Goal: Task Accomplishment & Management: Complete application form

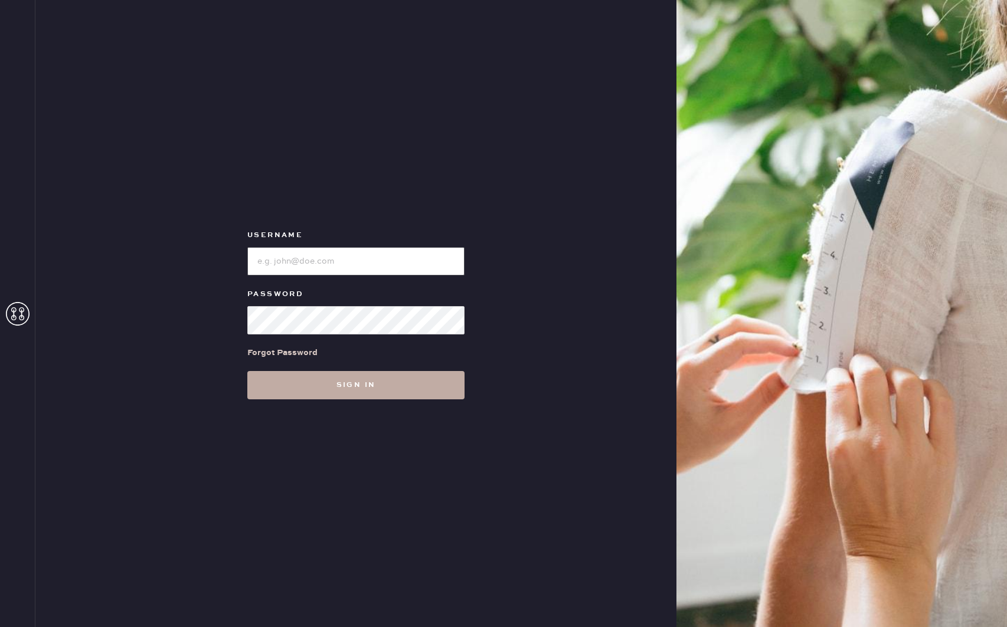
type input "reformationdesigndistrictmiami"
click at [345, 392] on button "Sign in" at bounding box center [355, 385] width 217 height 28
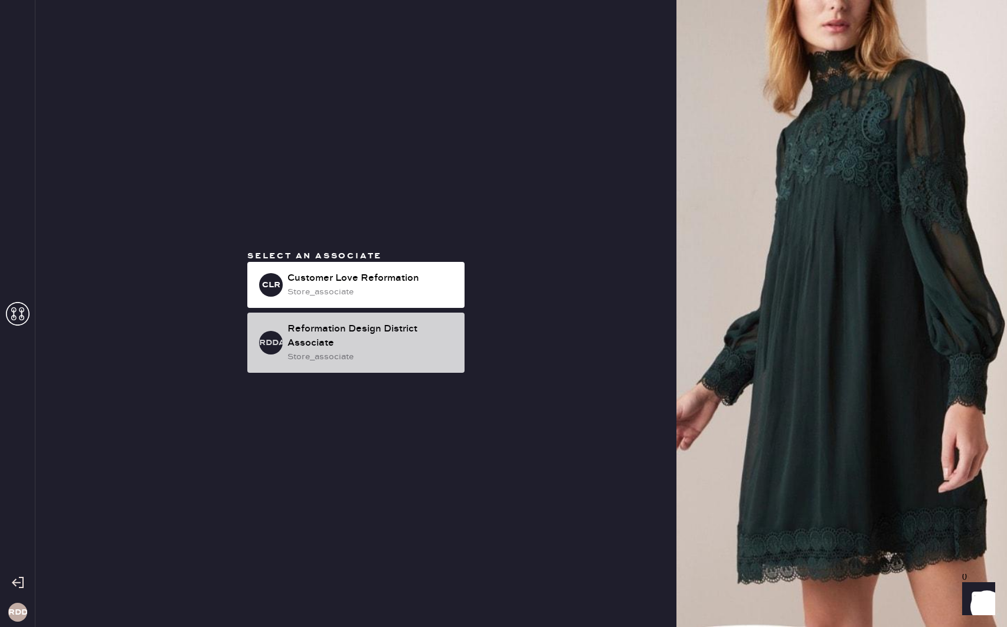
click at [339, 345] on div "Reformation Design District Associate" at bounding box center [371, 336] width 168 height 28
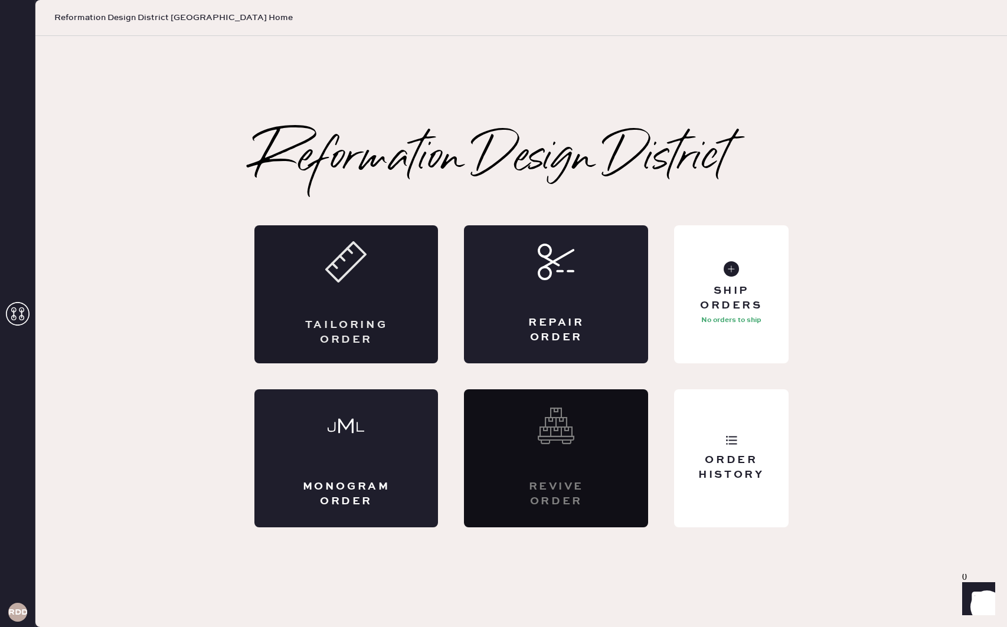
click at [366, 320] on div "Tailoring Order" at bounding box center [346, 333] width 90 height 30
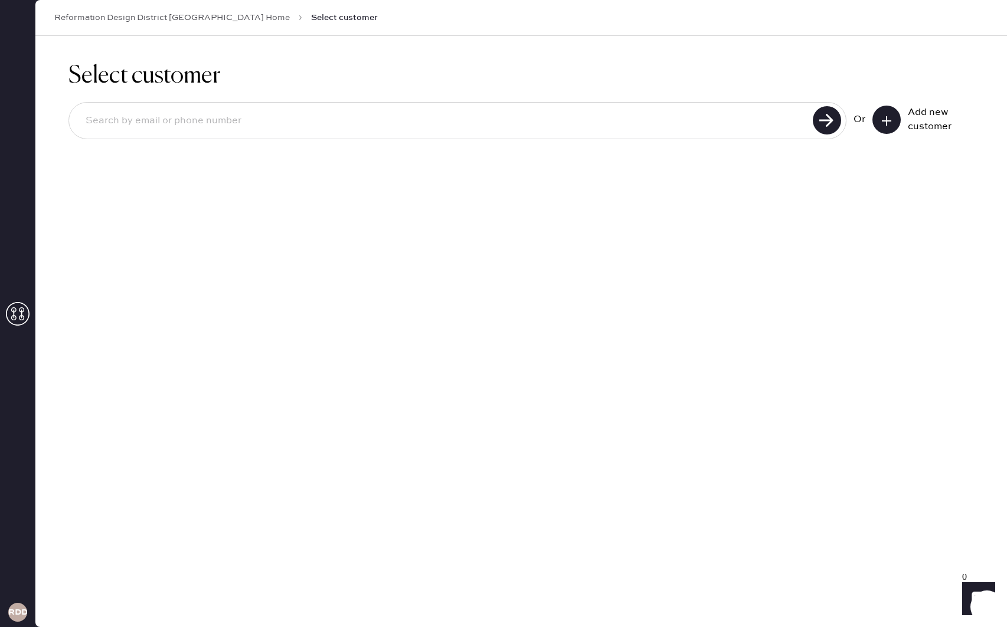
click at [468, 147] on div "Or Add new customer" at bounding box center [520, 121] width 905 height 63
click at [894, 122] on button at bounding box center [886, 120] width 28 height 28
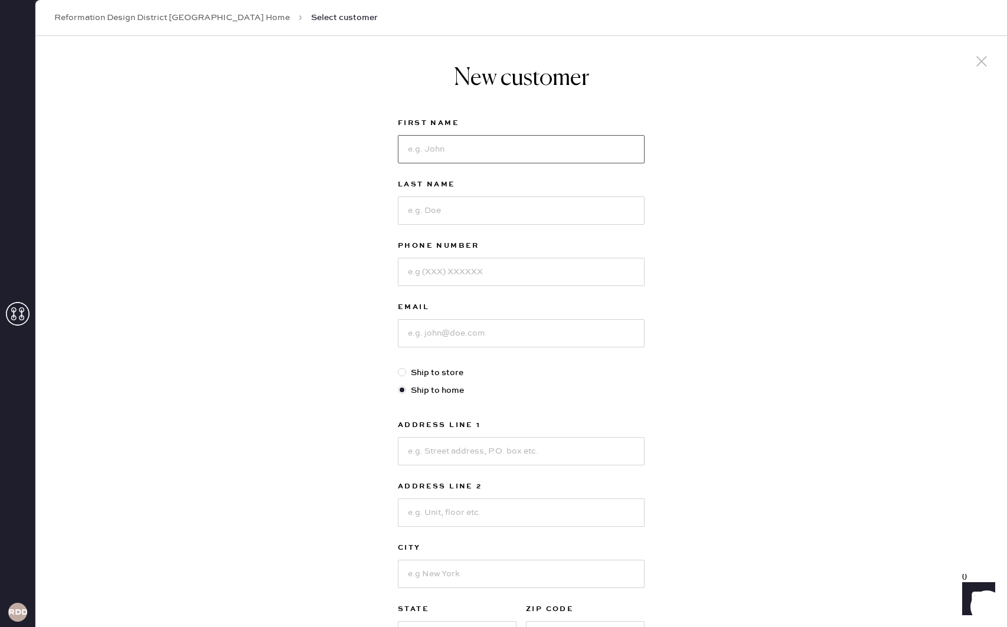
click at [469, 154] on input at bounding box center [521, 149] width 247 height 28
type input "[PERSON_NAME]"
click at [454, 212] on input at bounding box center [521, 210] width 247 height 28
type input "[PERSON_NAME]"
click at [435, 280] on input at bounding box center [521, 272] width 247 height 28
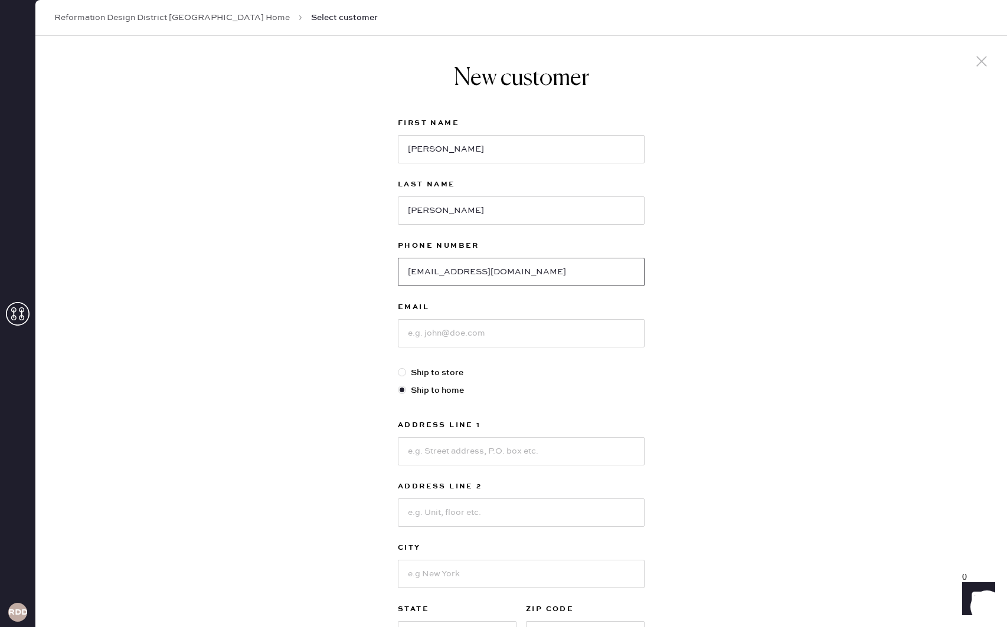
drag, startPoint x: 478, startPoint y: 276, endPoint x: 478, endPoint y: 290, distance: 14.8
click at [478, 276] on input "[EMAIL_ADDRESS][DOMAIN_NAME]" at bounding box center [521, 272] width 247 height 28
type input "[EMAIL_ADDRESS][DOMAIN_NAME]"
click at [441, 343] on input at bounding box center [521, 333] width 247 height 28
type input "8479095421"
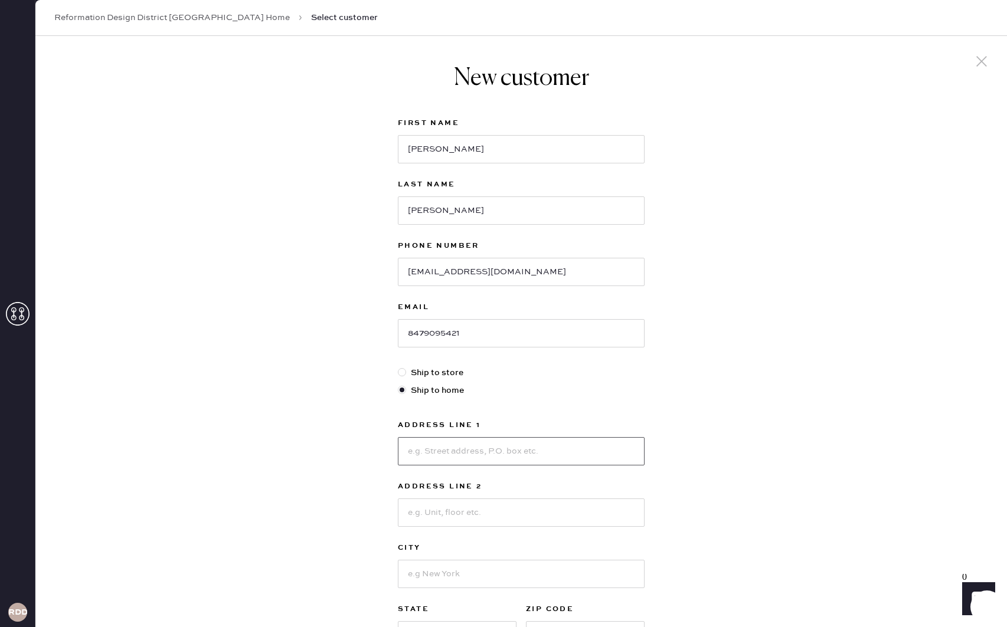
click at [430, 456] on input at bounding box center [521, 451] width 247 height 28
type input "[STREET_ADDRESS][PERSON_NAME]"
click at [431, 514] on input at bounding box center [521, 513] width 247 height 28
type input "APT 716"
click at [441, 563] on input at bounding box center [521, 574] width 247 height 28
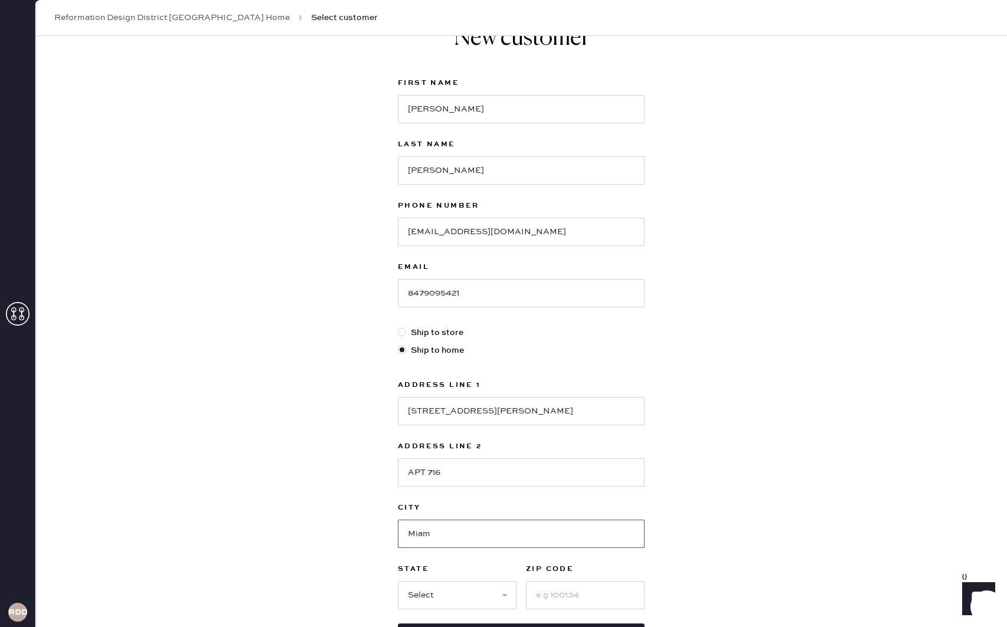
scroll to position [42, 0]
type input "[GEOGRAPHIC_DATA]"
click at [442, 591] on select "Select AK AL AR AZ CA CO CT [GEOGRAPHIC_DATA] DE FL [GEOGRAPHIC_DATA] HI [GEOGR…" at bounding box center [457, 593] width 119 height 28
select select "FL"
click at [398, 579] on select "Select AK AL AR AZ CA CO CT [GEOGRAPHIC_DATA] DE FL [GEOGRAPHIC_DATA] HI [GEOGR…" at bounding box center [457, 593] width 119 height 28
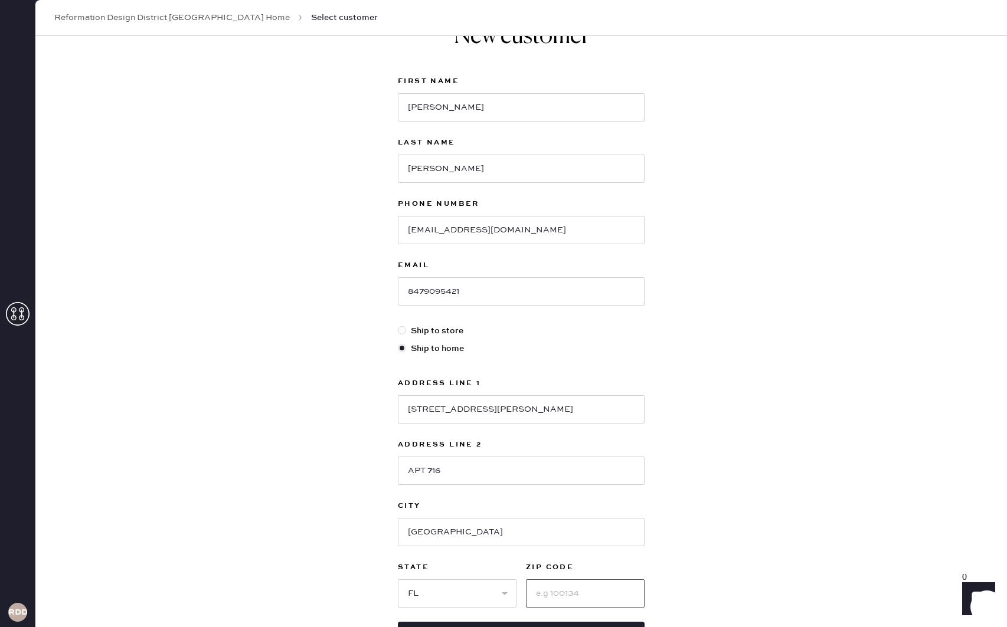
click at [553, 598] on input at bounding box center [585, 593] width 119 height 28
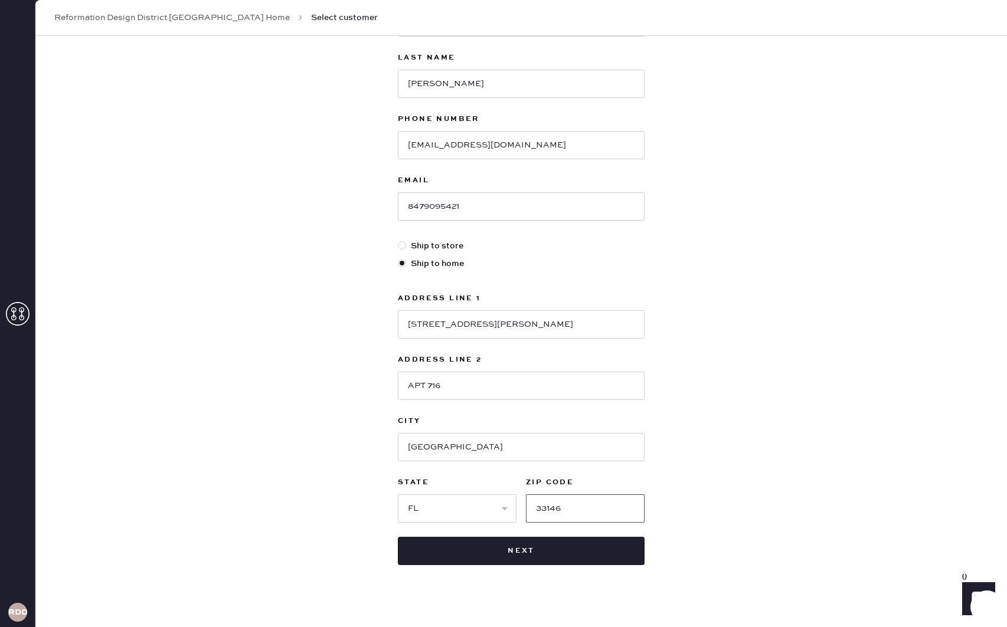
scroll to position [140, 0]
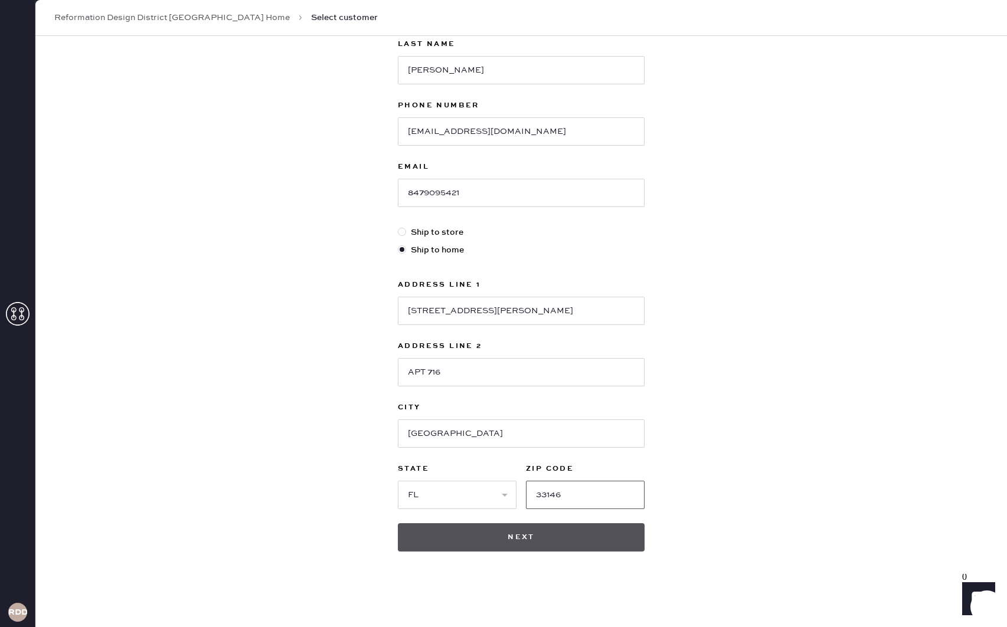
type input "33146"
click at [540, 549] on button "Next" at bounding box center [521, 537] width 247 height 28
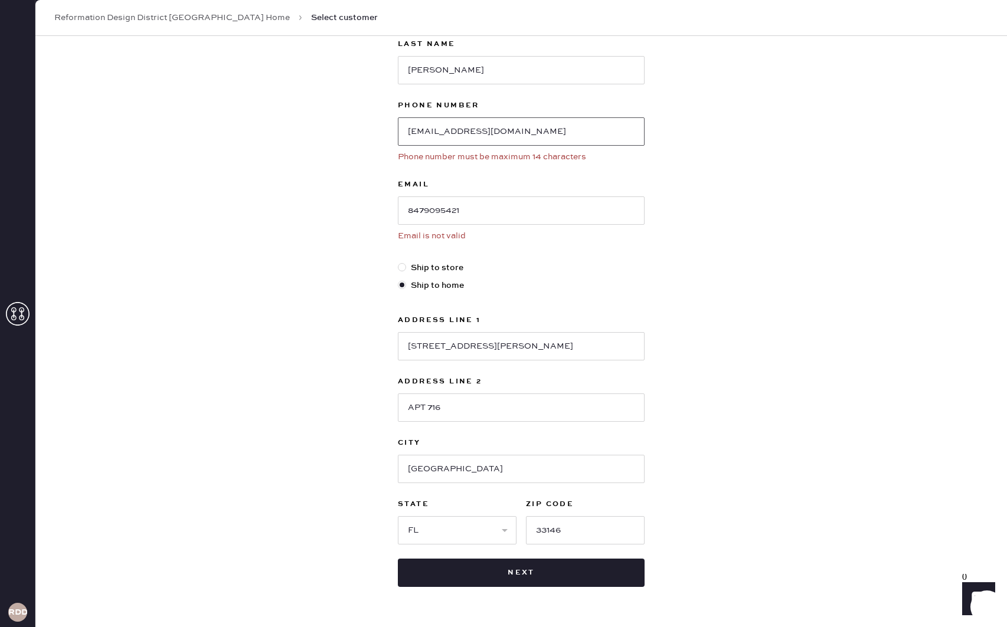
drag, startPoint x: 526, startPoint y: 129, endPoint x: 389, endPoint y: 124, distance: 137.0
click at [389, 124] on div "New customer First Name [PERSON_NAME] Last Name [PERSON_NAME] Phone Number [EMA…" at bounding box center [521, 256] width 266 height 720
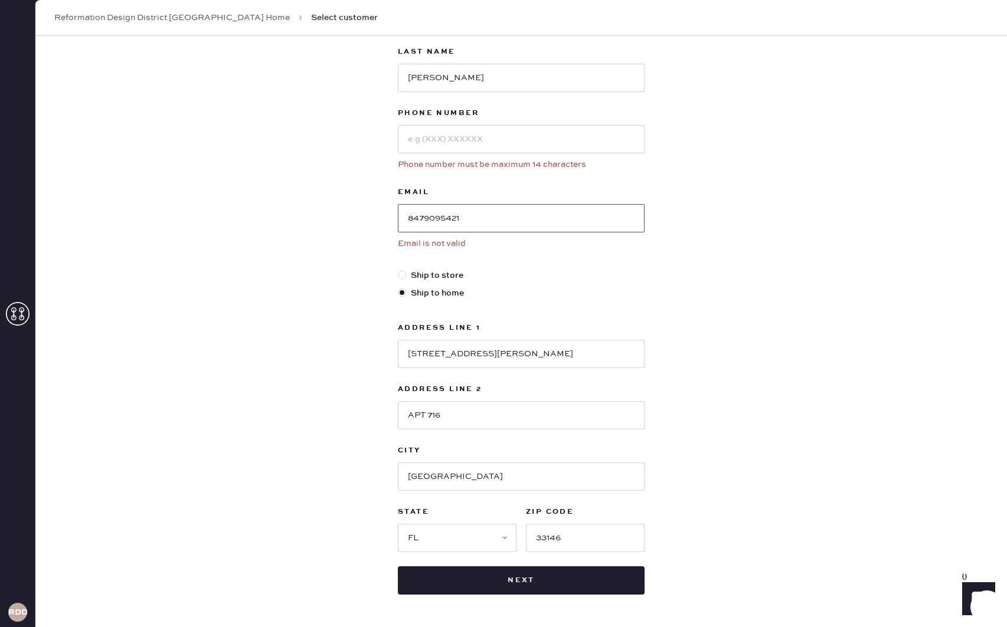
scroll to position [135, 0]
drag, startPoint x: 488, startPoint y: 227, endPoint x: 384, endPoint y: 221, distance: 104.6
click at [384, 221] on div "New customer First Name [PERSON_NAME] Last Name [PERSON_NAME] Phone Number Phon…" at bounding box center [520, 284] width 971 height 767
paste input "[EMAIL_ADDRESS][DOMAIN_NAME]"
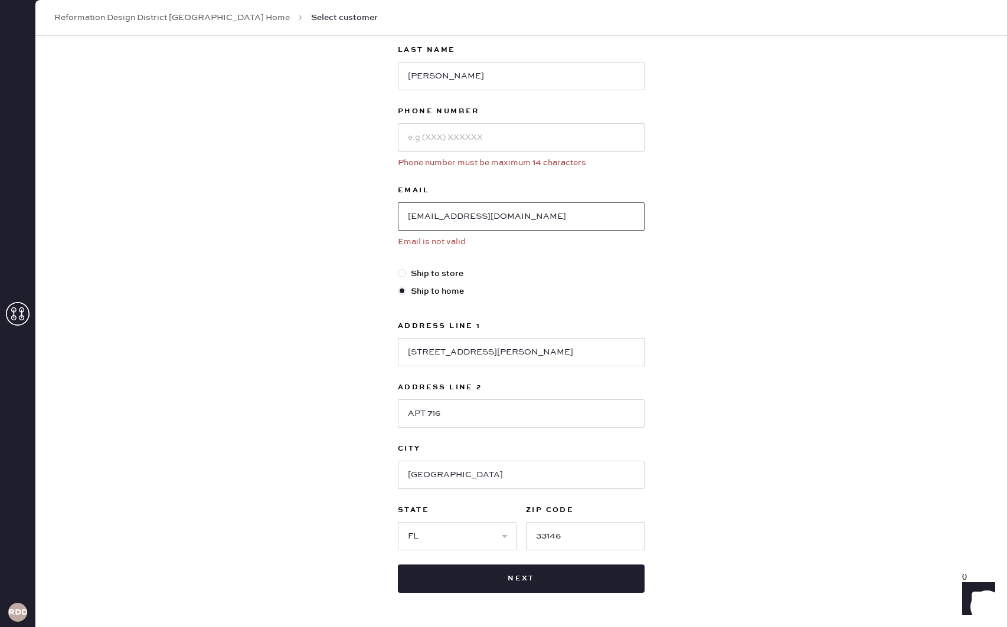
type input "[EMAIL_ADDRESS][DOMAIN_NAME]"
click at [424, 145] on input at bounding box center [521, 137] width 247 height 28
type input "8479095421"
click at [511, 571] on button "Next" at bounding box center [521, 579] width 247 height 28
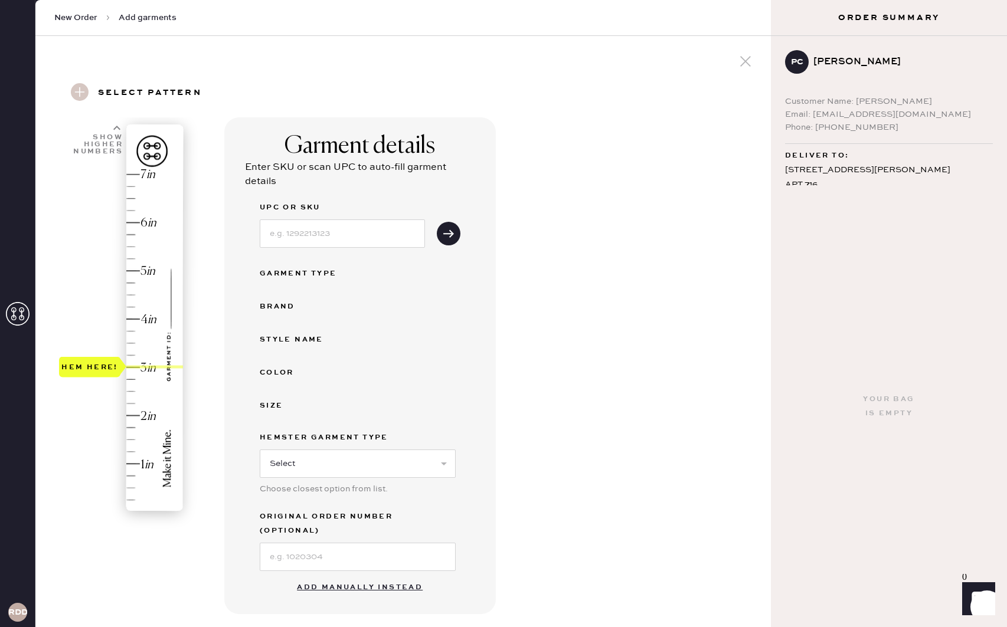
drag, startPoint x: 87, startPoint y: 519, endPoint x: 81, endPoint y: 381, distance: 138.2
click at [82, 381] on div "Hem here!" at bounding box center [122, 343] width 126 height 348
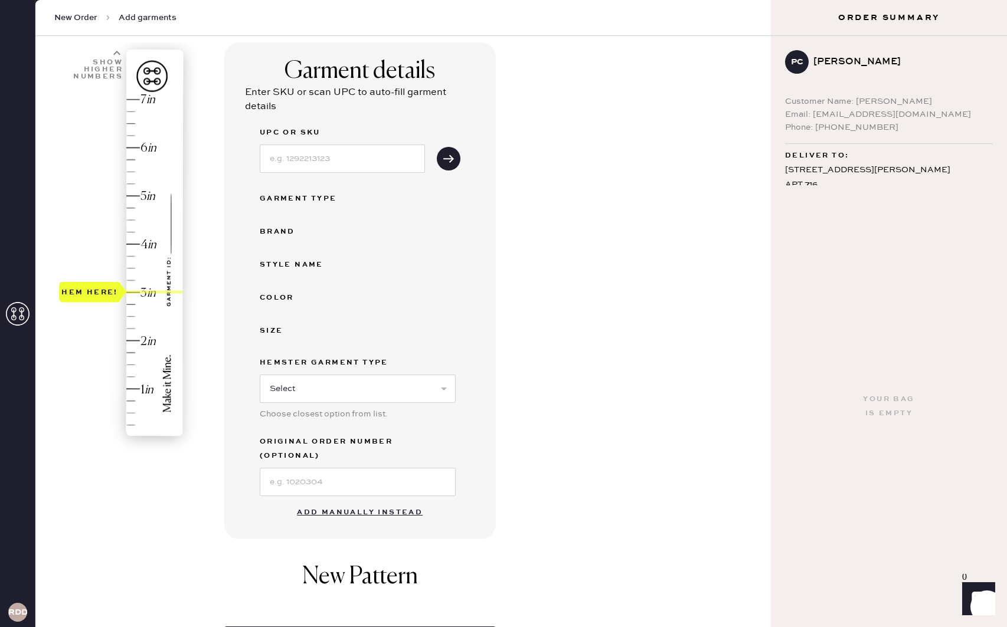
scroll to position [90, 0]
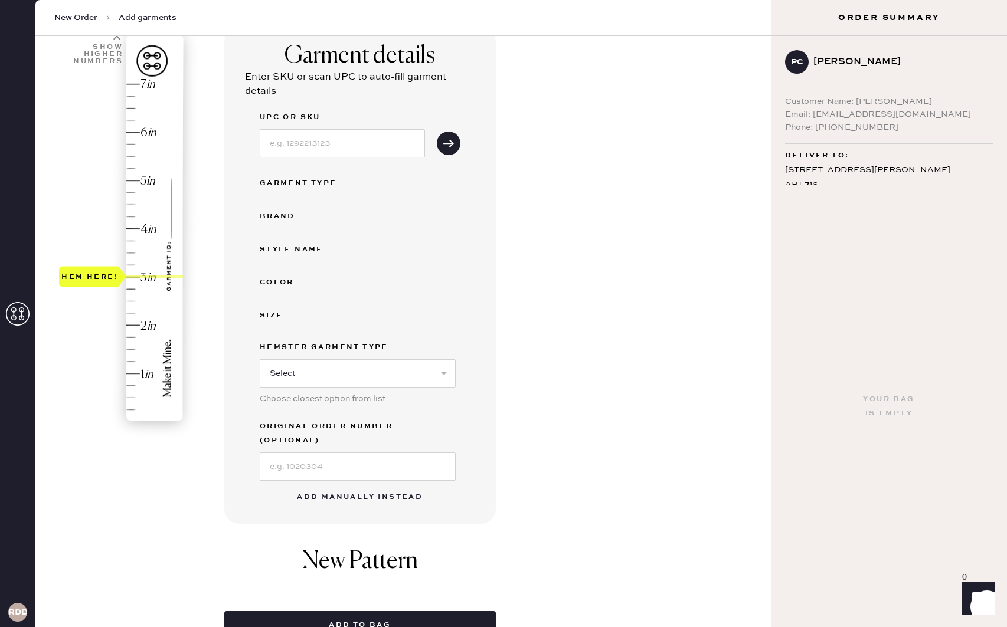
click at [345, 486] on button "Add manually instead" at bounding box center [360, 498] width 140 height 24
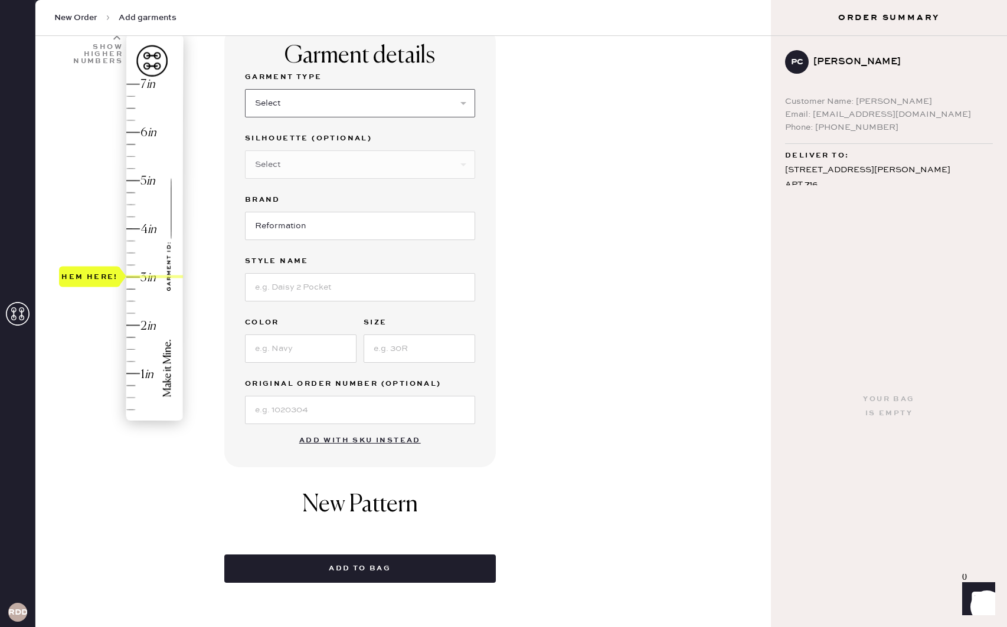
click at [315, 104] on select "Select Basic Skirt Jeans Leggings Pants Shorts Basic Sleeved Dress Basic Sleeve…" at bounding box center [360, 103] width 230 height 28
select select "7"
click at [245, 89] on select "Select Basic Skirt Jeans Leggings Pants Shorts Basic Sleeved Dress Basic Sleeve…" at bounding box center [360, 103] width 230 height 28
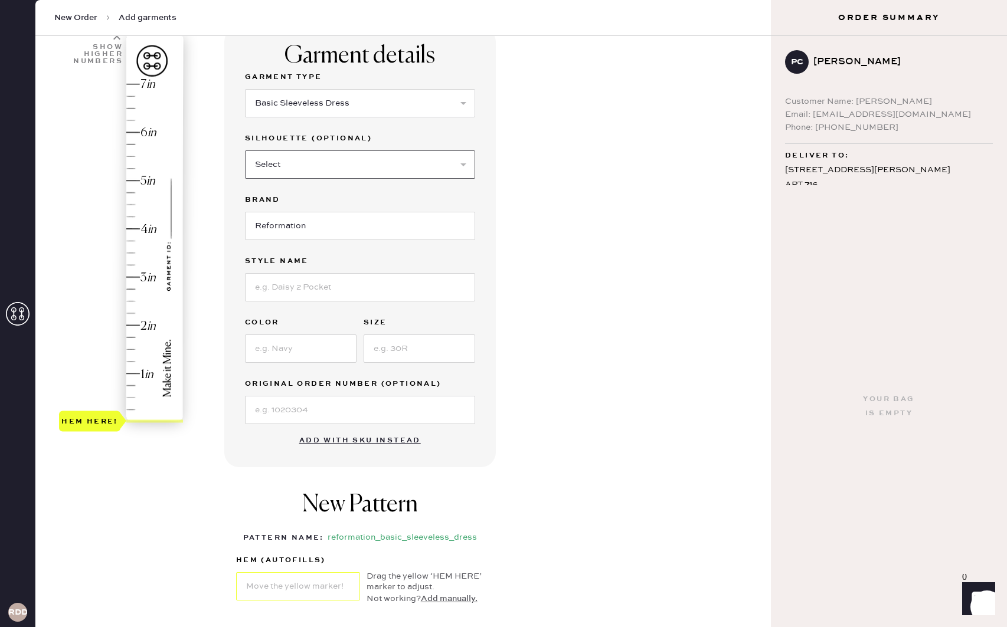
click at [365, 172] on select "Select Maxi Dress Midi Dress Mini Dress Other" at bounding box center [360, 164] width 230 height 28
select select "31"
click at [245, 150] on select "Select Maxi Dress Midi Dress Mini Dress Other" at bounding box center [360, 164] width 230 height 28
click at [337, 298] on input at bounding box center [360, 287] width 230 height 28
type input "Nataly Knit Dress"
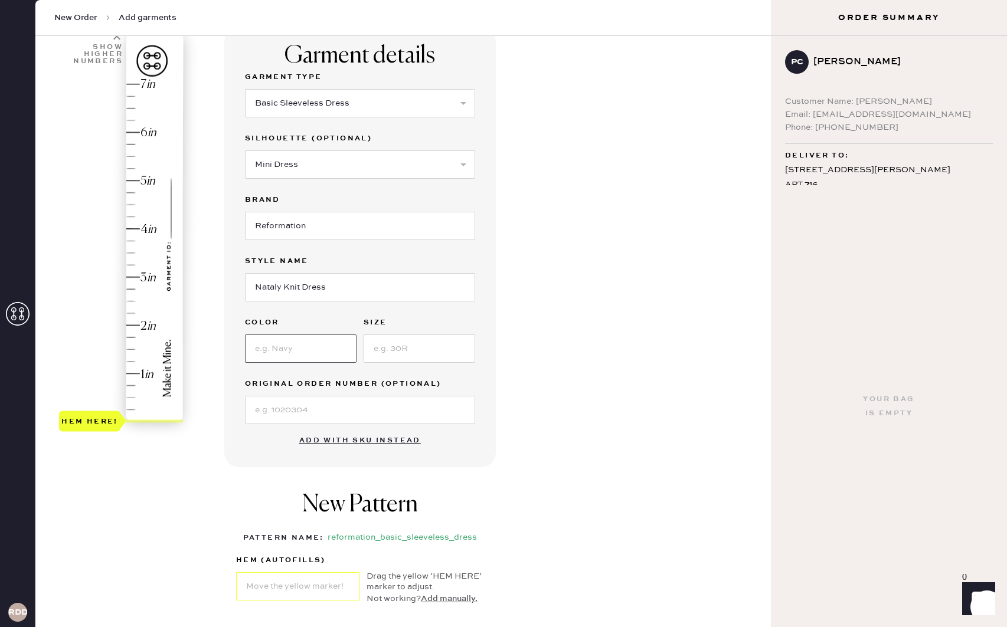
click at [313, 336] on input at bounding box center [301, 349] width 112 height 28
type input "Black"
click at [432, 348] on input at bounding box center [419, 349] width 112 height 28
type input "XS"
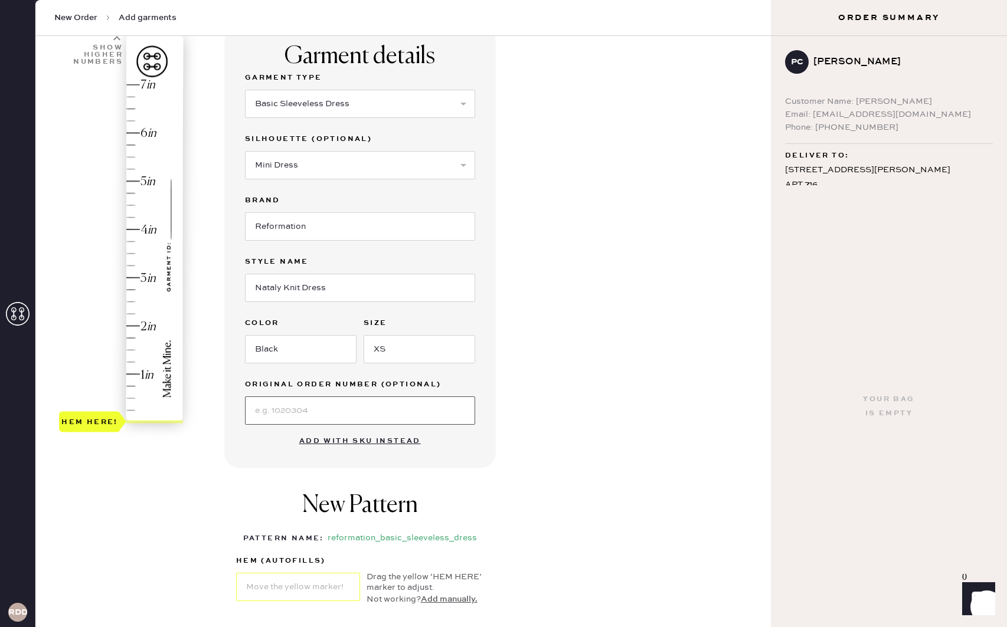
click at [333, 417] on input at bounding box center [360, 410] width 230 height 28
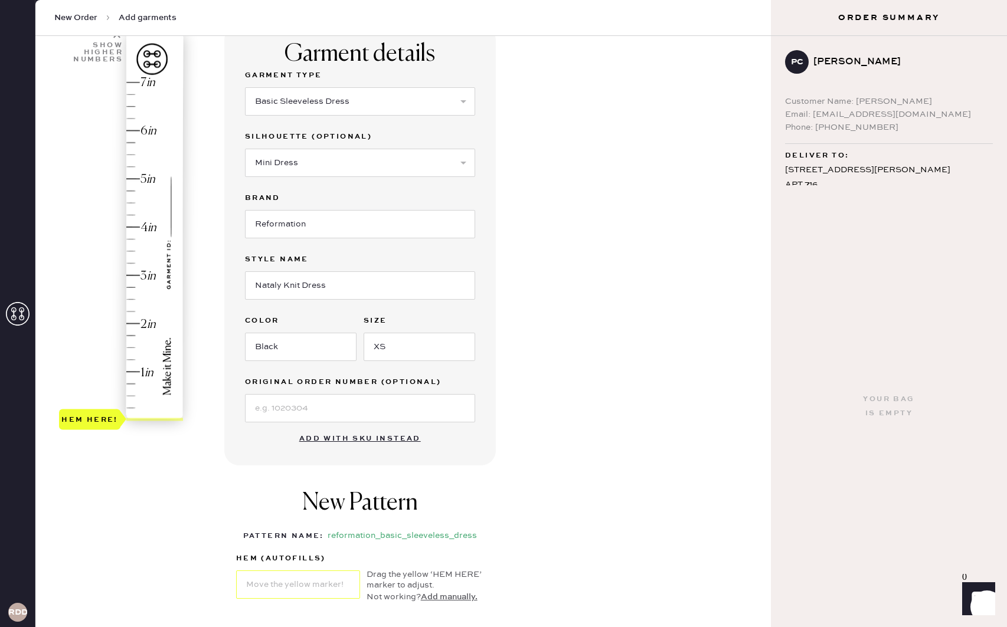
click at [598, 404] on div "Garment details Garment Type Select Basic Skirt Jeans Leggings Pants Shorts Bas…" at bounding box center [492, 360] width 537 height 670
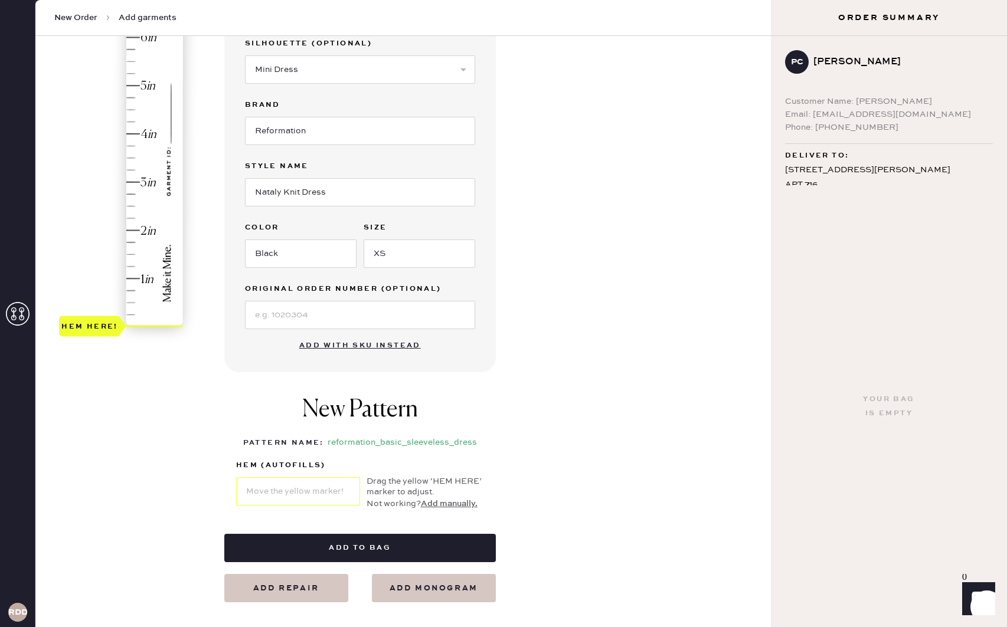
scroll to position [181, 0]
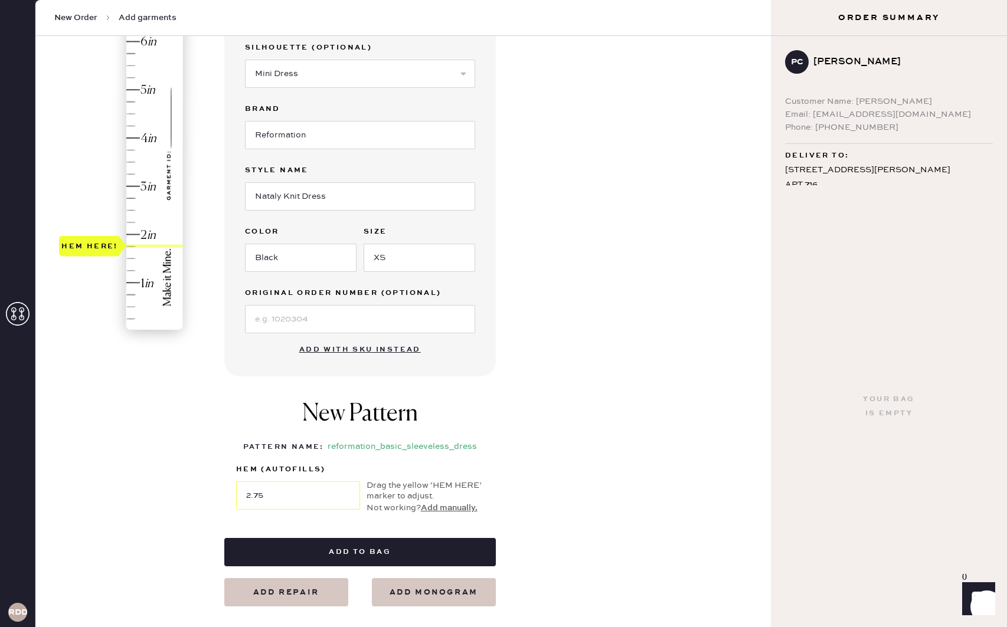
type input "3"
drag, startPoint x: 103, startPoint y: 336, endPoint x: 101, endPoint y: 194, distance: 142.8
click at [101, 194] on div "Hem here!" at bounding box center [89, 186] width 61 height 21
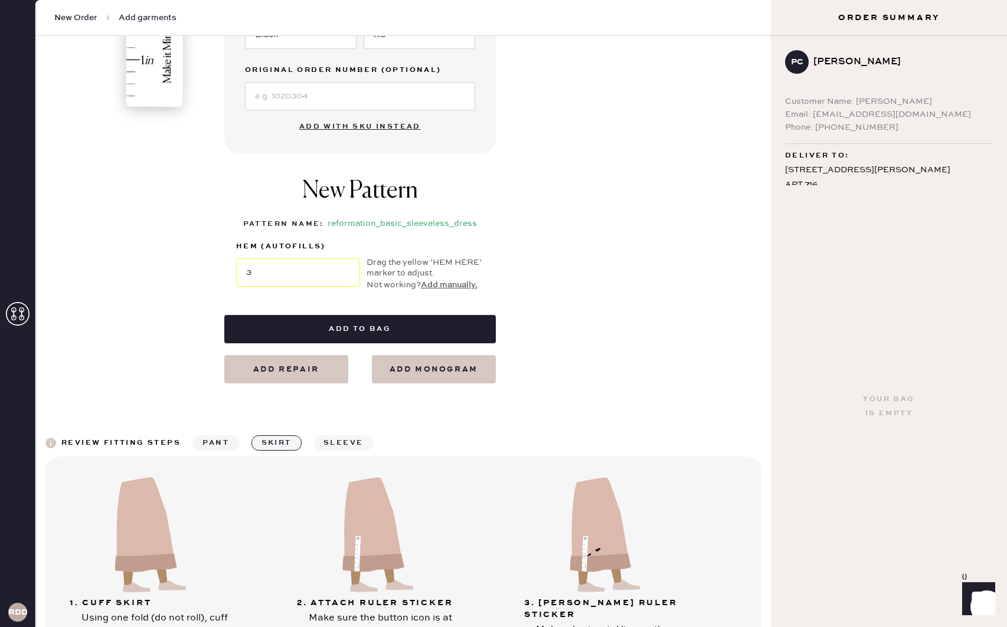
scroll to position [432, 0]
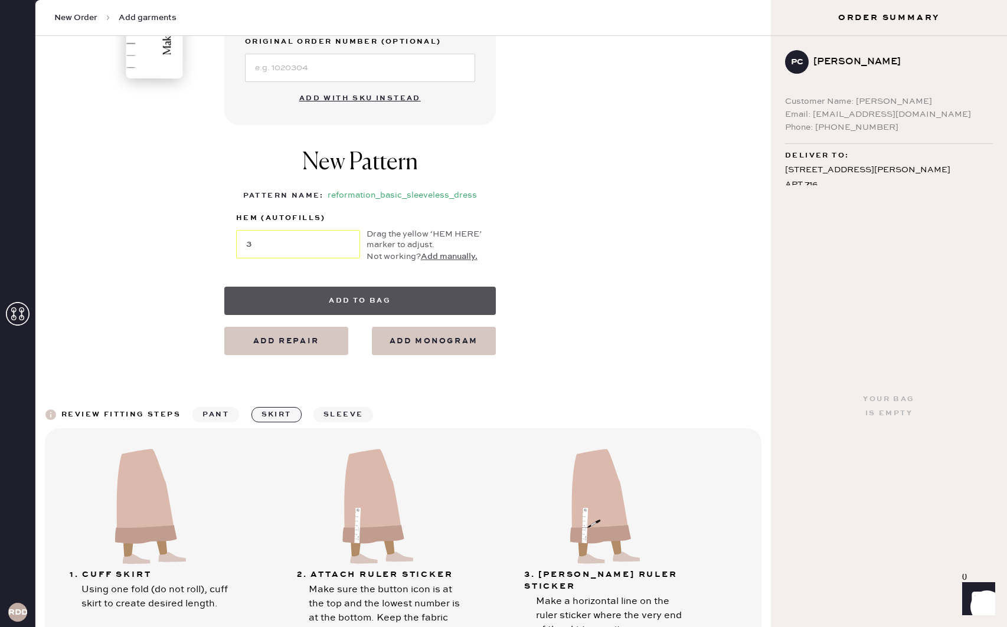
click at [337, 295] on button "Add to bag" at bounding box center [359, 301] width 271 height 28
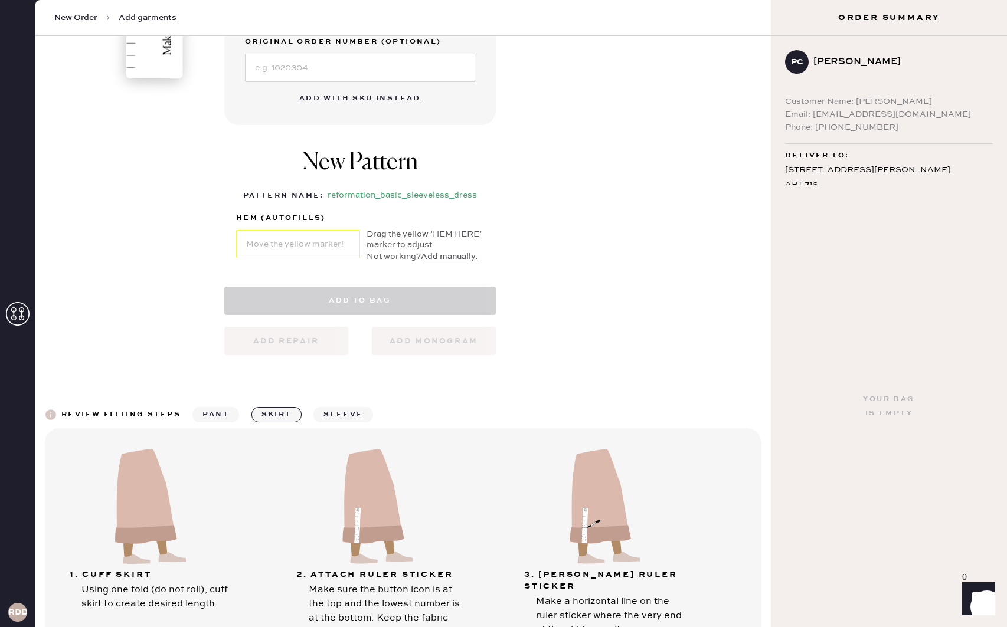
select select "7"
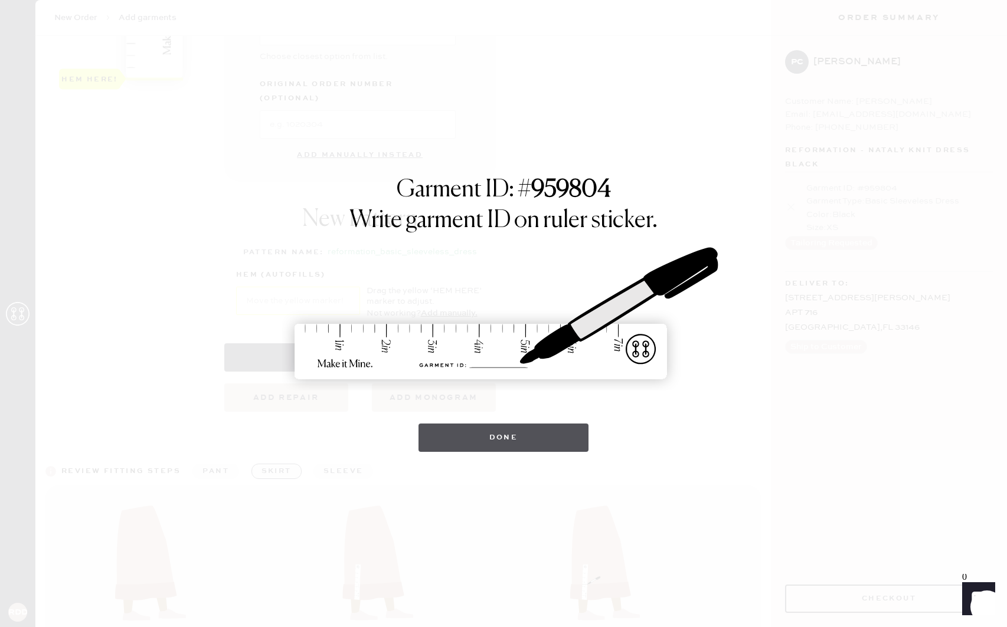
click at [494, 445] on button "Done" at bounding box center [503, 438] width 171 height 28
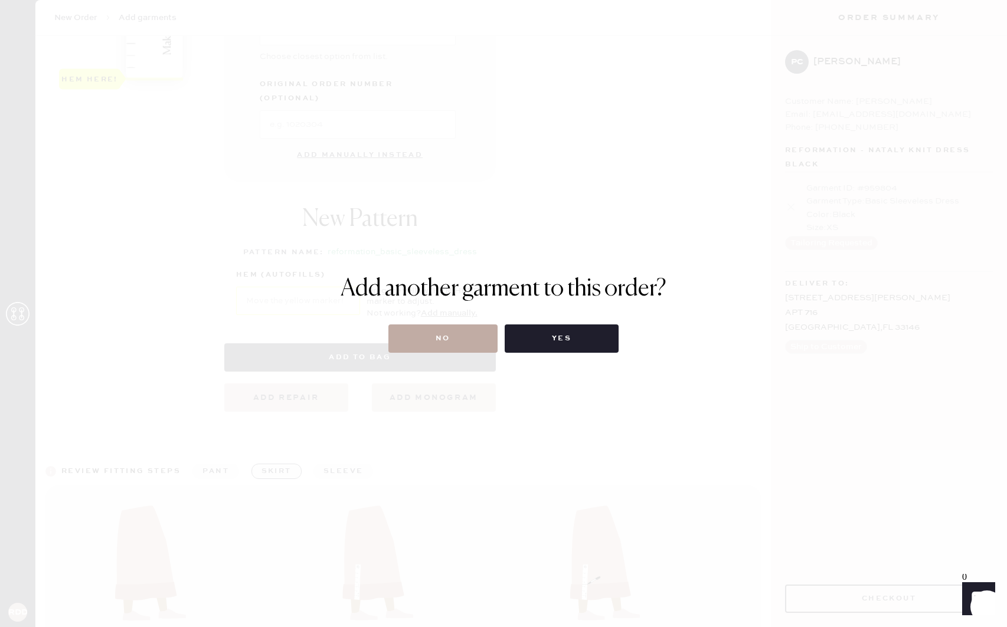
click at [437, 346] on button "No" at bounding box center [442, 339] width 109 height 28
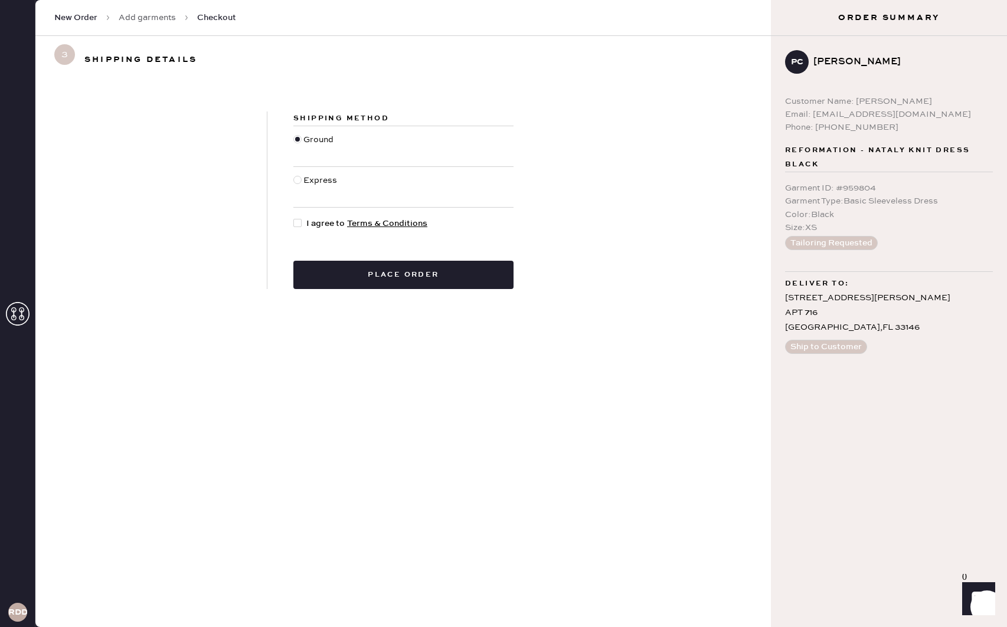
click at [304, 223] on div at bounding box center [299, 223] width 13 height 13
click at [294, 218] on input "I agree to Terms & Conditions" at bounding box center [293, 217] width 1 height 1
checkbox input "true"
click at [409, 268] on button "Place order" at bounding box center [403, 275] width 220 height 28
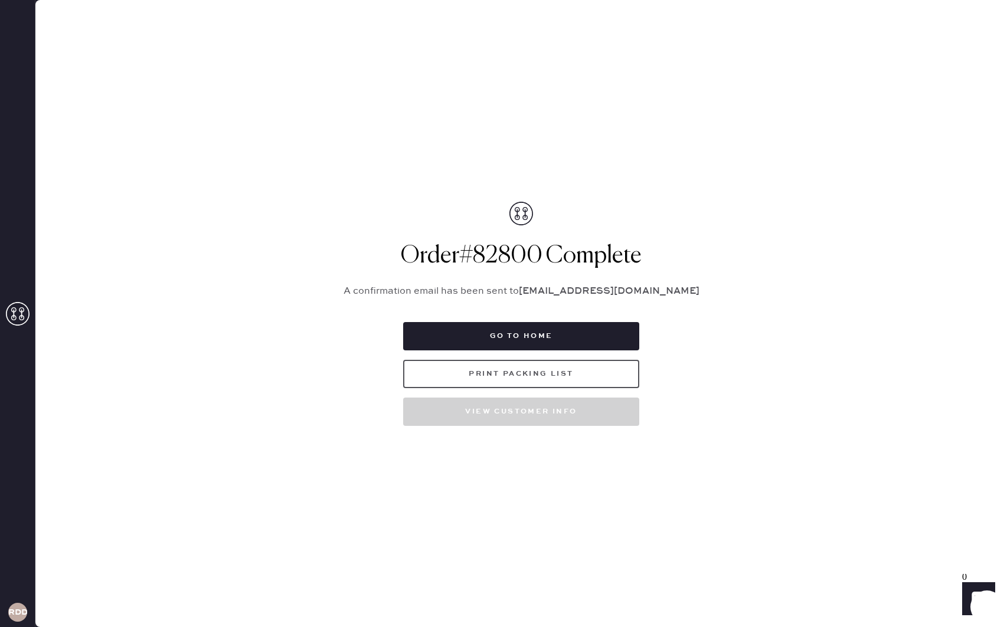
click at [547, 366] on button "Print Packing List" at bounding box center [521, 374] width 236 height 28
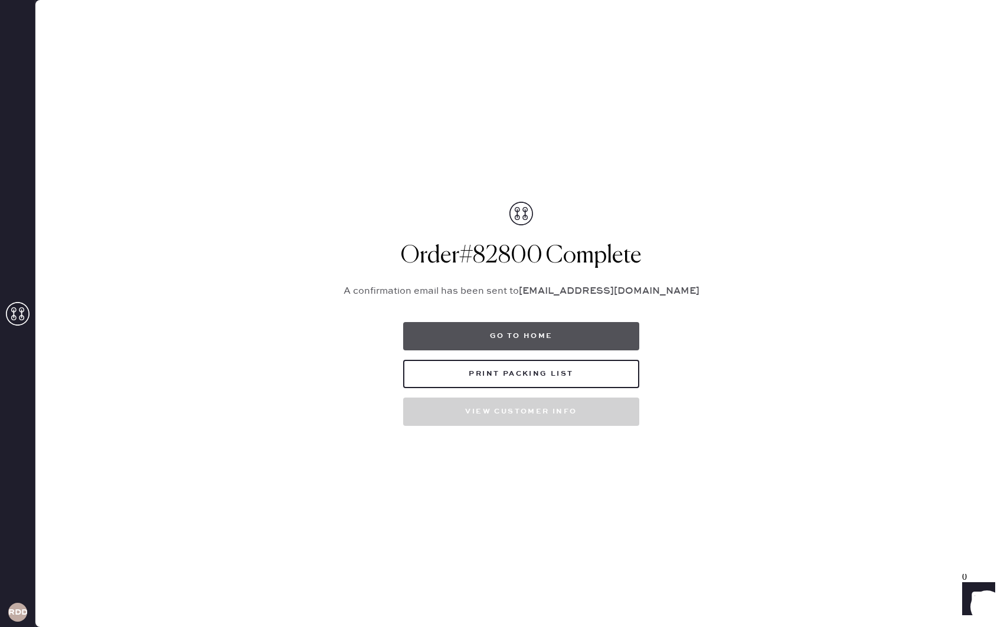
click at [534, 340] on button "Go to home" at bounding box center [521, 336] width 236 height 28
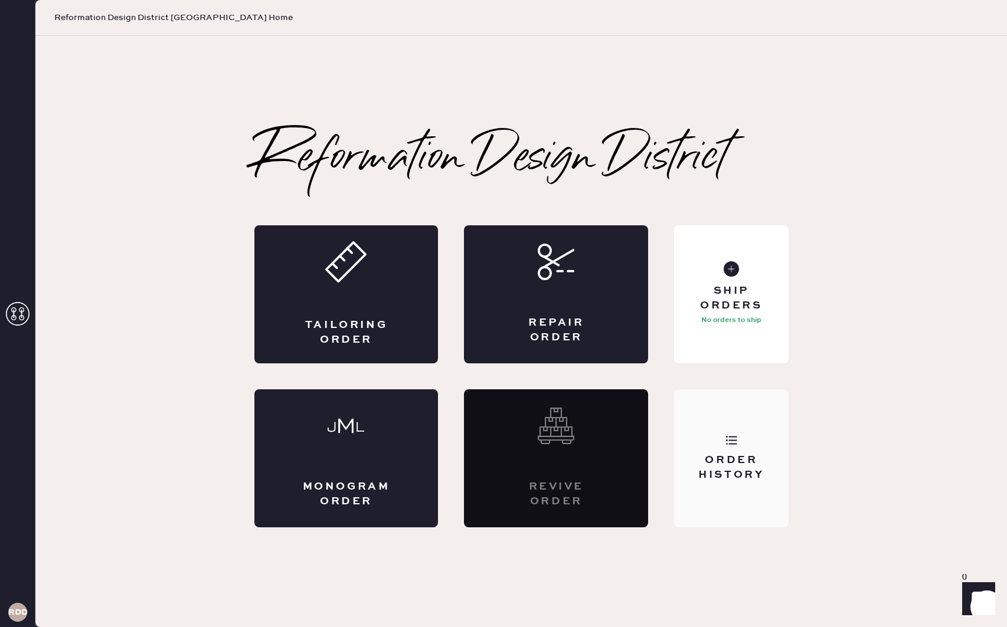
click at [732, 446] on div "Order History" at bounding box center [731, 458] width 114 height 138
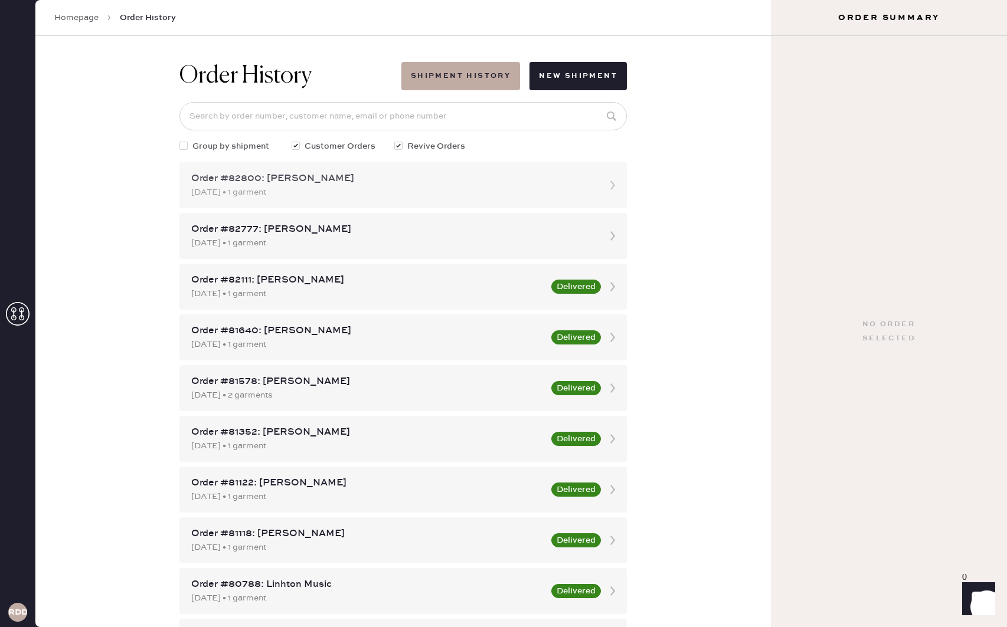
click at [433, 189] on div "[DATE] • 1 garment" at bounding box center [392, 192] width 402 height 13
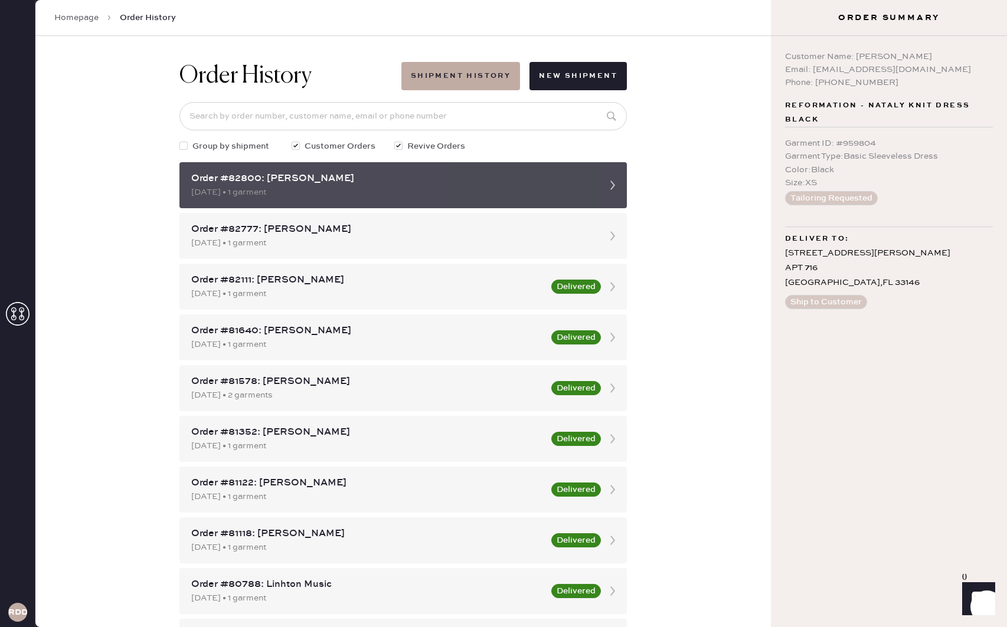
click at [478, 178] on div "Order #82800: [PERSON_NAME]" at bounding box center [392, 179] width 402 height 14
click at [477, 179] on div "Order #82800: [PERSON_NAME]" at bounding box center [392, 179] width 402 height 14
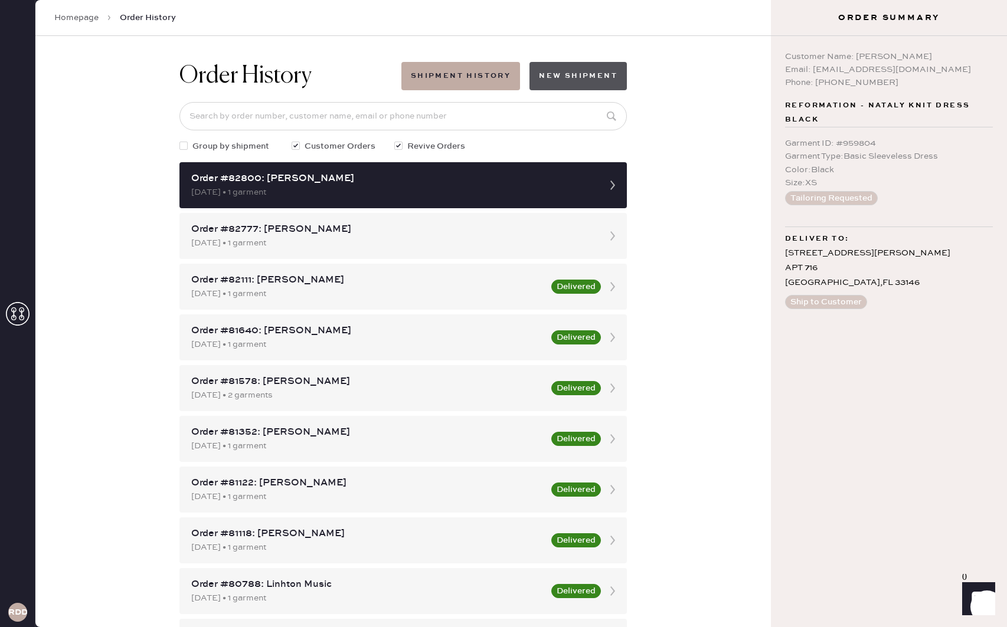
click at [601, 81] on button "New Shipment" at bounding box center [577, 76] width 97 height 28
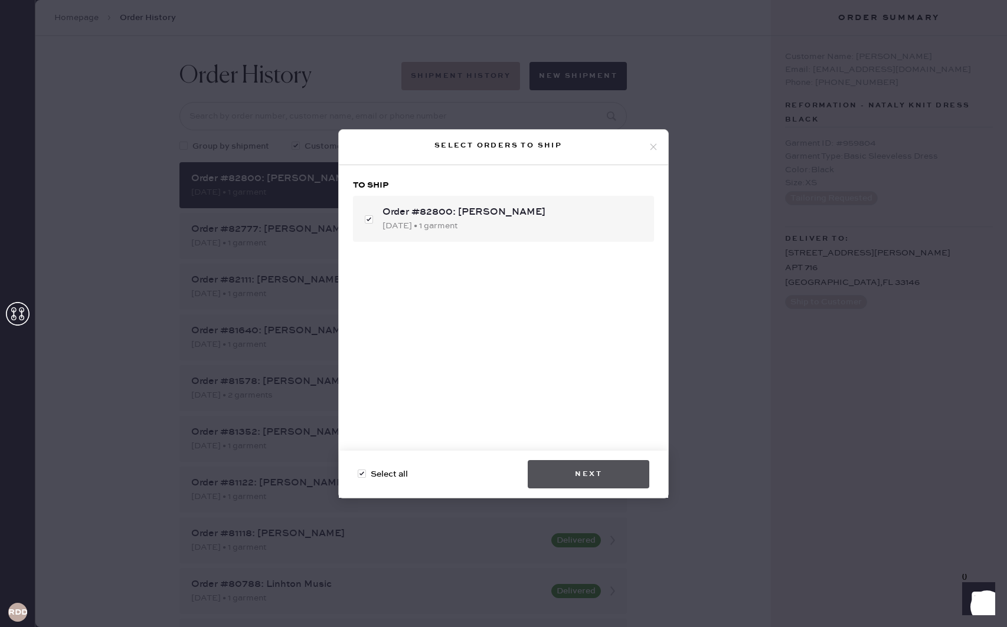
click at [601, 482] on button "Next" at bounding box center [588, 474] width 122 height 28
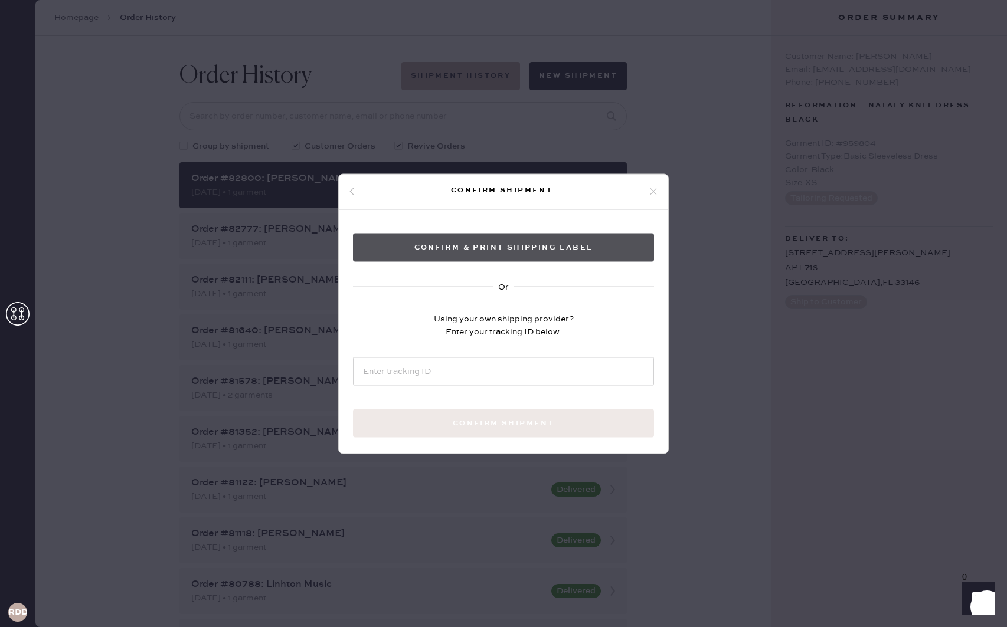
click at [447, 249] on button "Confirm & Print shipping label" at bounding box center [503, 247] width 301 height 28
